Goal: Transaction & Acquisition: Purchase product/service

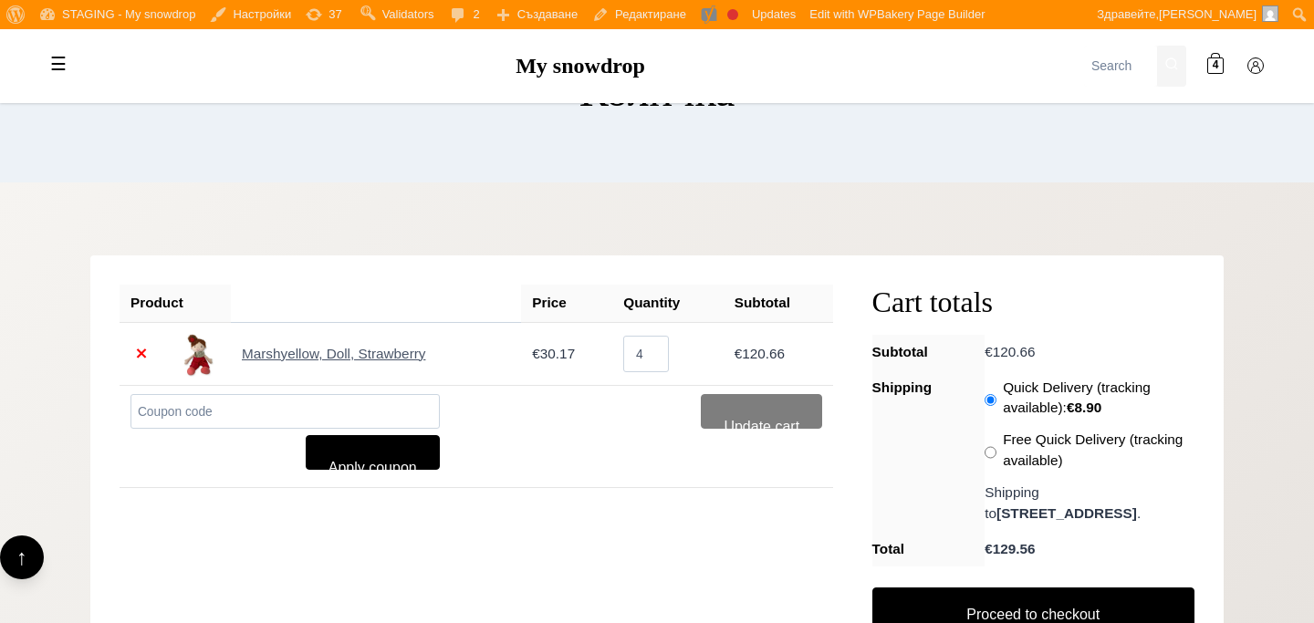
scroll to position [295, 0]
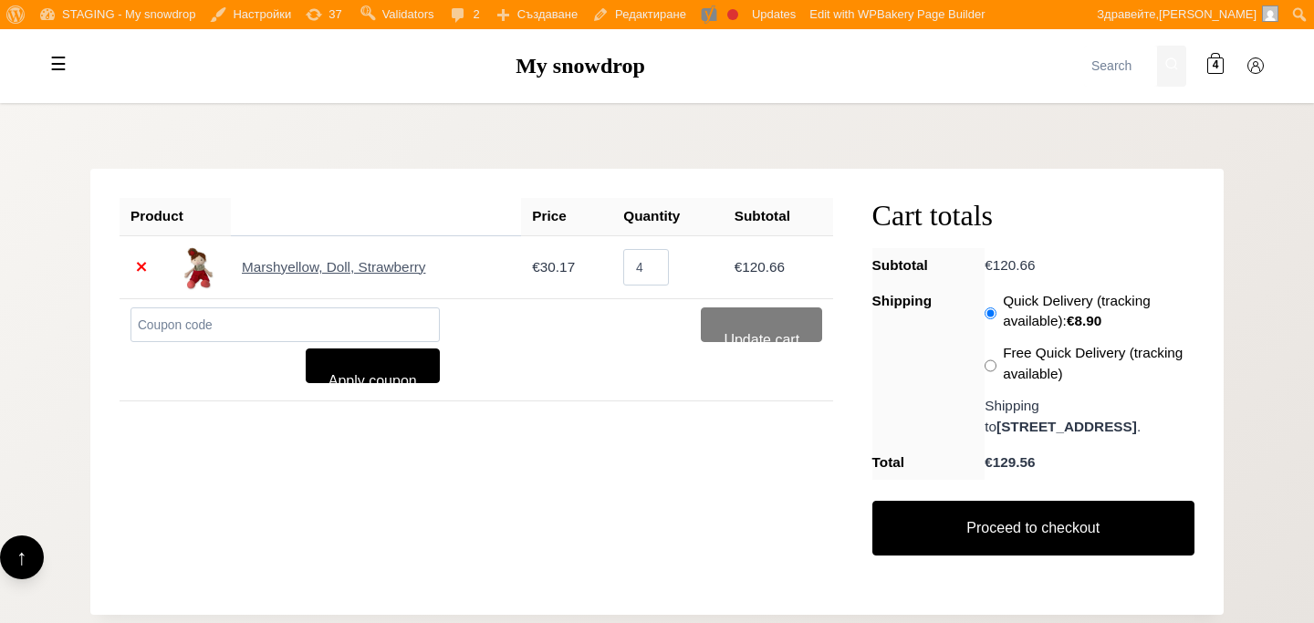
scroll to position [196, 0]
